Goal: Information Seeking & Learning: Learn about a topic

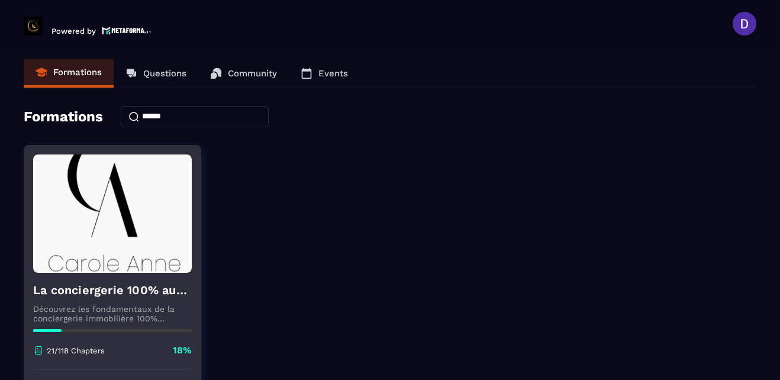
click at [111, 209] on img at bounding box center [112, 213] width 159 height 118
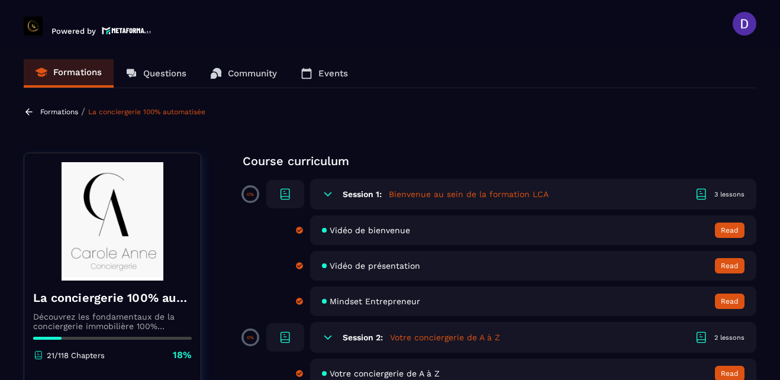
click at [763, 253] on section "Formations Questions Community Events Formations / La conciergerie 100% automat…" at bounding box center [390, 215] width 780 height 337
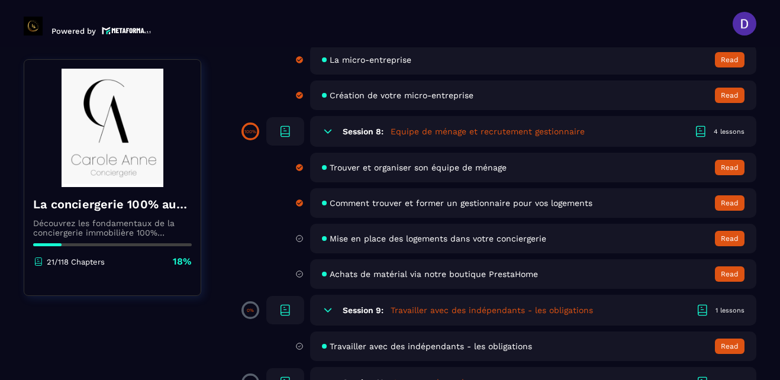
scroll to position [1018, 0]
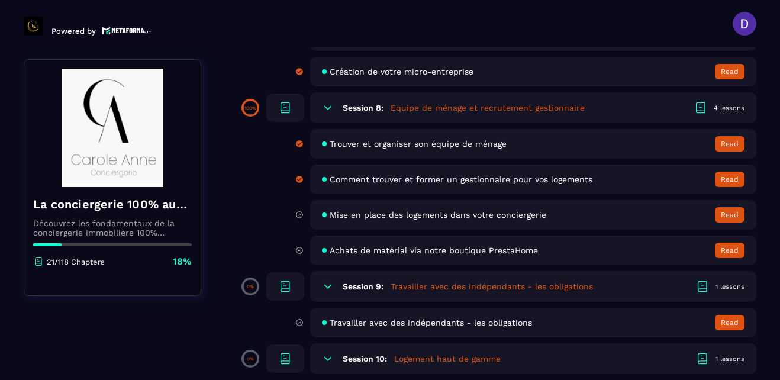
click at [383, 222] on div "Mise en place des logements dans votre conciergerie Read" at bounding box center [533, 215] width 446 height 30
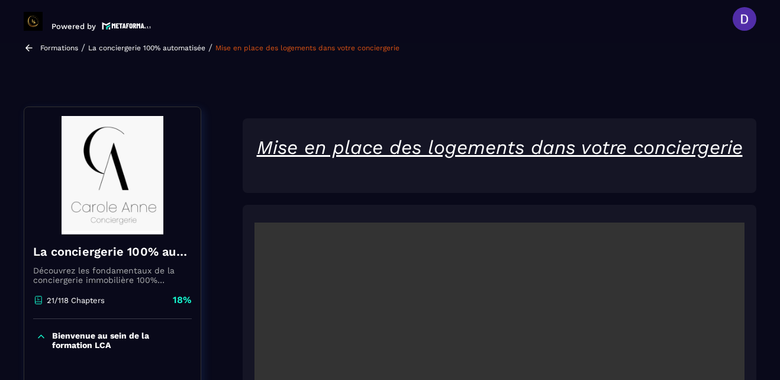
scroll to position [123, 0]
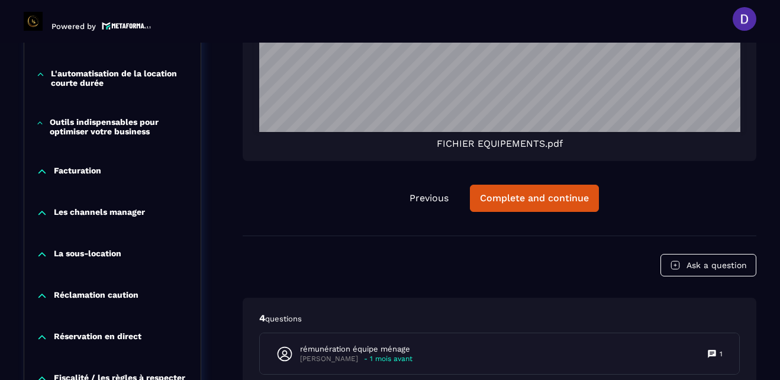
scroll to position [2152, 0]
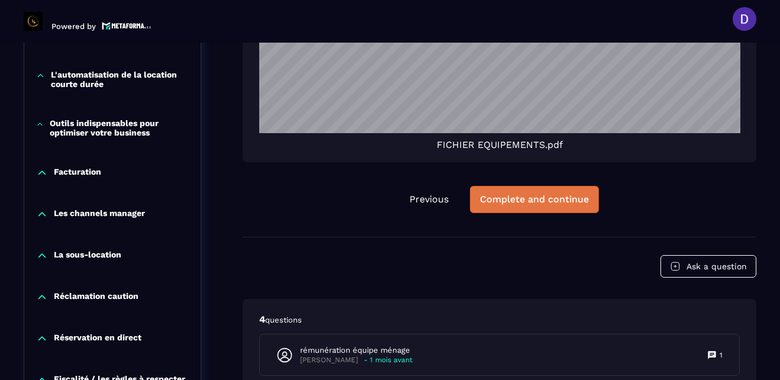
click at [527, 202] on div "Complete and continue" at bounding box center [534, 199] width 109 height 12
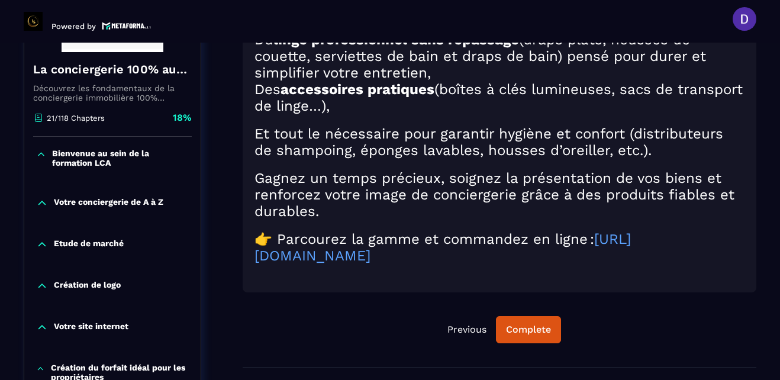
scroll to position [265, 0]
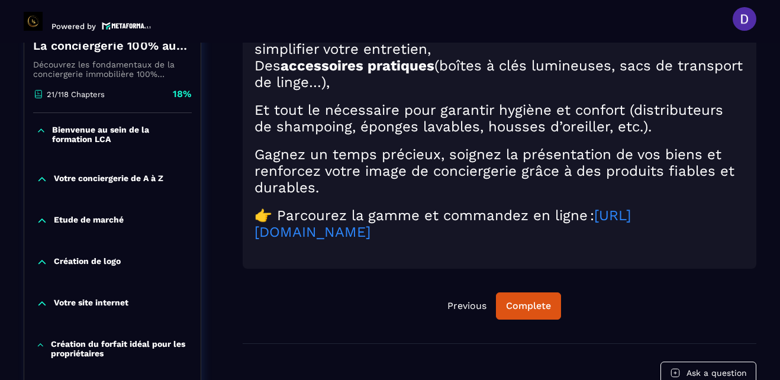
click at [511, 237] on link "[URL][DOMAIN_NAME]" at bounding box center [442, 223] width 376 height 33
click at [524, 305] on div "Complete" at bounding box center [528, 306] width 45 height 12
click at [524, 305] on div "Continue" at bounding box center [529, 306] width 42 height 12
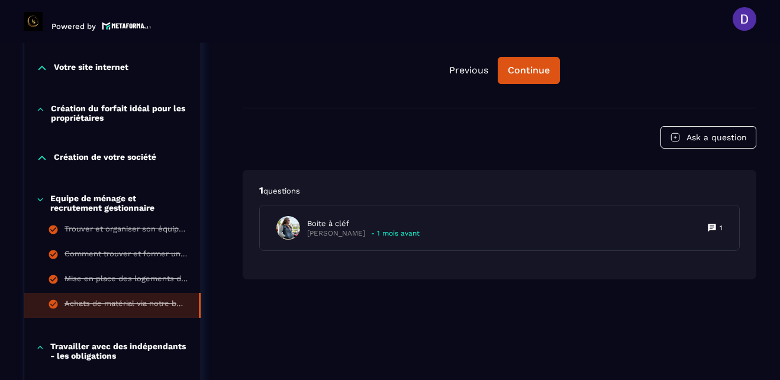
scroll to position [502, 0]
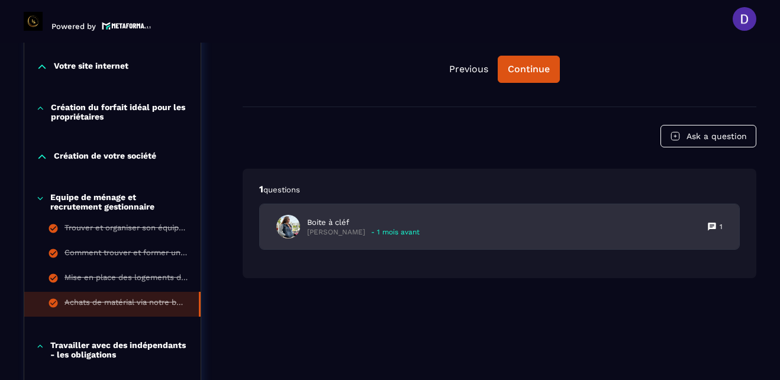
click at [340, 232] on p "[PERSON_NAME]" at bounding box center [336, 232] width 58 height 9
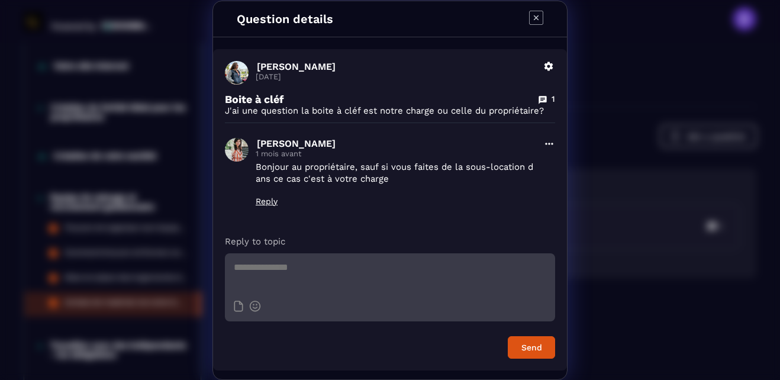
click at [537, 18] on icon "Modal window" at bounding box center [536, 17] width 5 height 5
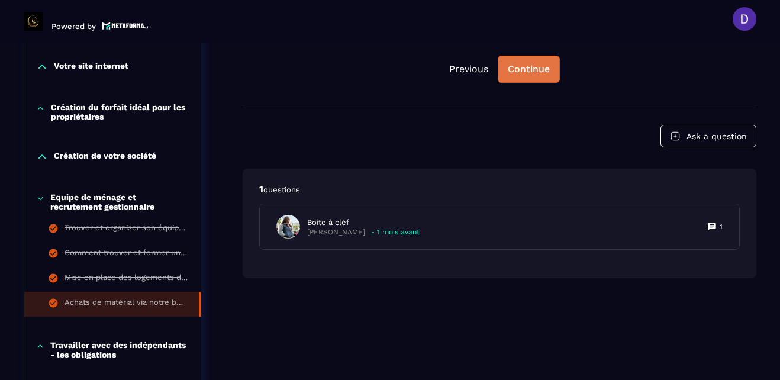
click at [536, 67] on div "Continue" at bounding box center [529, 69] width 42 height 12
click at [522, 67] on div "Continue" at bounding box center [529, 69] width 42 height 12
click at [509, 70] on div "Continue" at bounding box center [529, 69] width 42 height 12
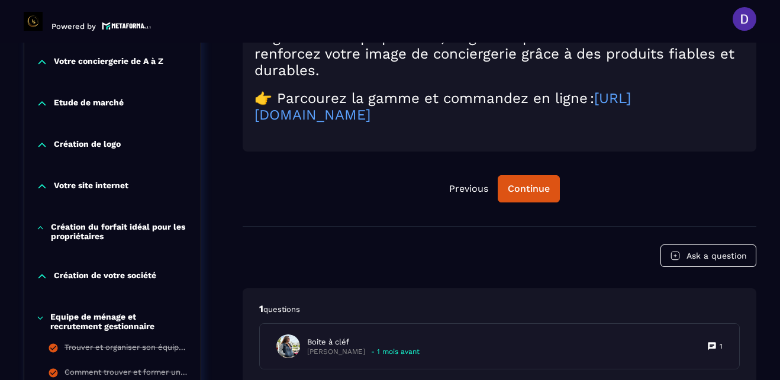
scroll to position [360, 0]
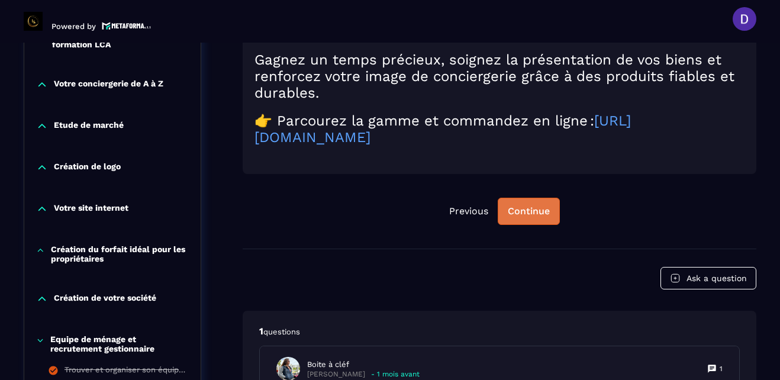
click at [510, 209] on div "Continue" at bounding box center [529, 211] width 42 height 12
click at [526, 215] on div "Continue" at bounding box center [529, 211] width 42 height 12
drag, startPoint x: 523, startPoint y: 198, endPoint x: 524, endPoint y: 229, distance: 30.8
click at [524, 229] on div "Pour équiper efficacement vos logements et offrir à vos clients une expérience …" at bounding box center [499, 33] width 513 height 431
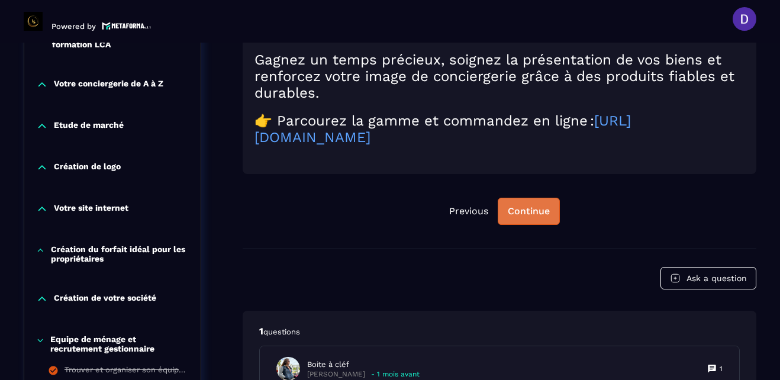
click at [523, 217] on div "Continue" at bounding box center [529, 211] width 42 height 12
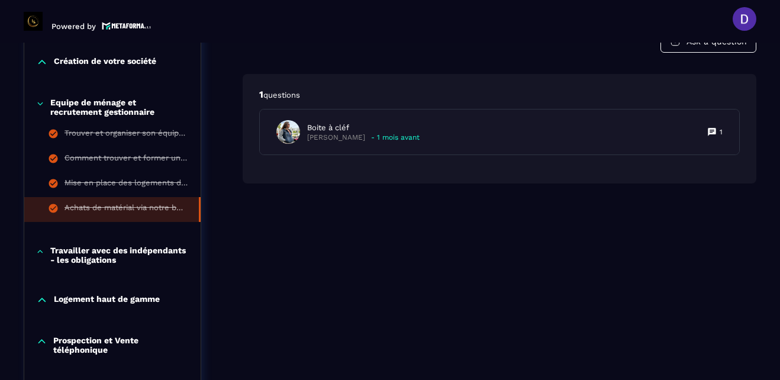
scroll to position [620, 0]
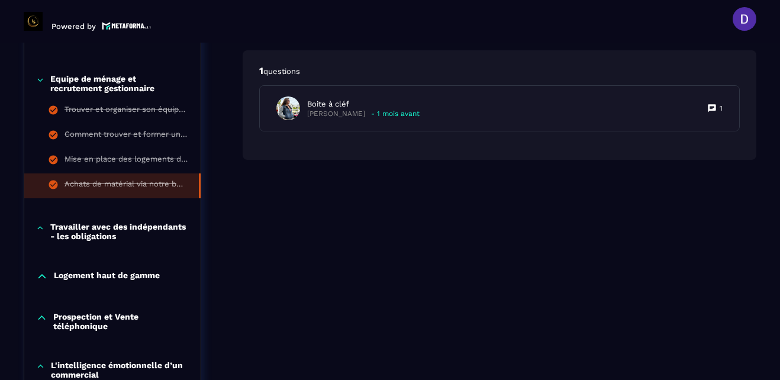
click at [95, 231] on p "Travailler avec des indépendants - les obligations" at bounding box center [119, 231] width 138 height 19
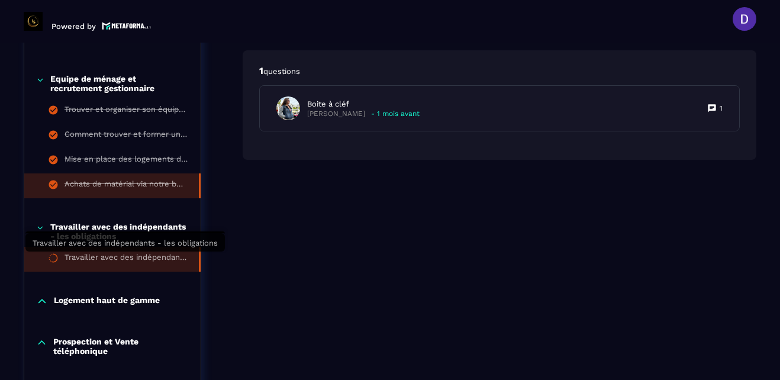
click at [112, 256] on div "Travailler avec des indépendants - les obligations" at bounding box center [125, 259] width 122 height 13
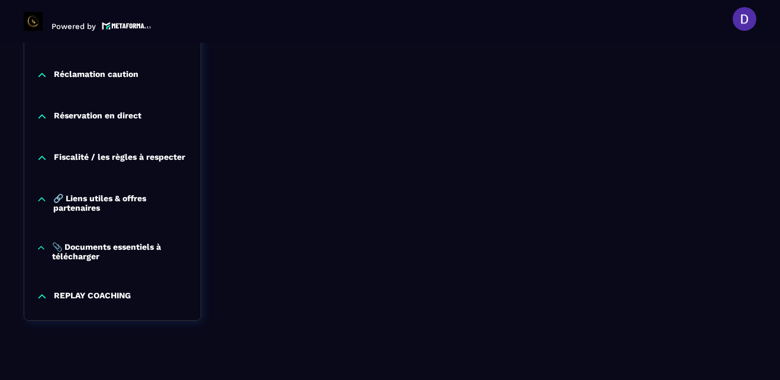
scroll to position [1348, 0]
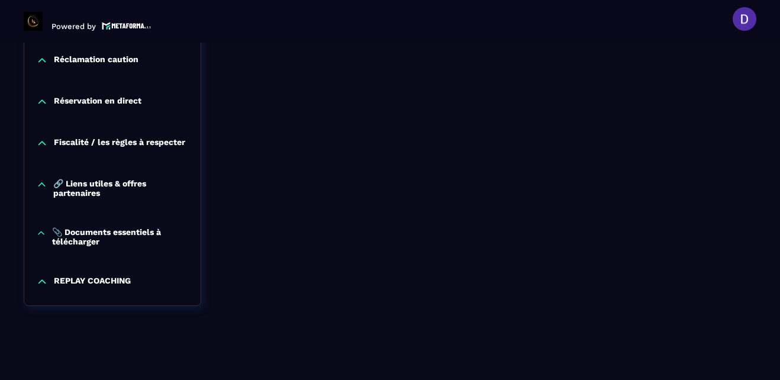
click at [93, 280] on p "REPLAY COACHING" at bounding box center [92, 282] width 77 height 12
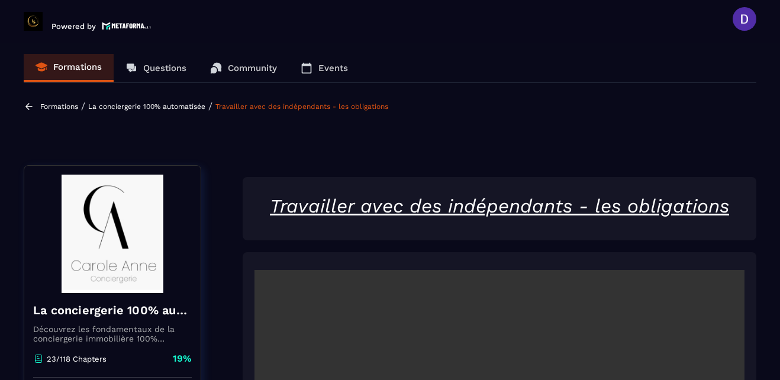
scroll to position [0, 0]
